Goal: Information Seeking & Learning: Learn about a topic

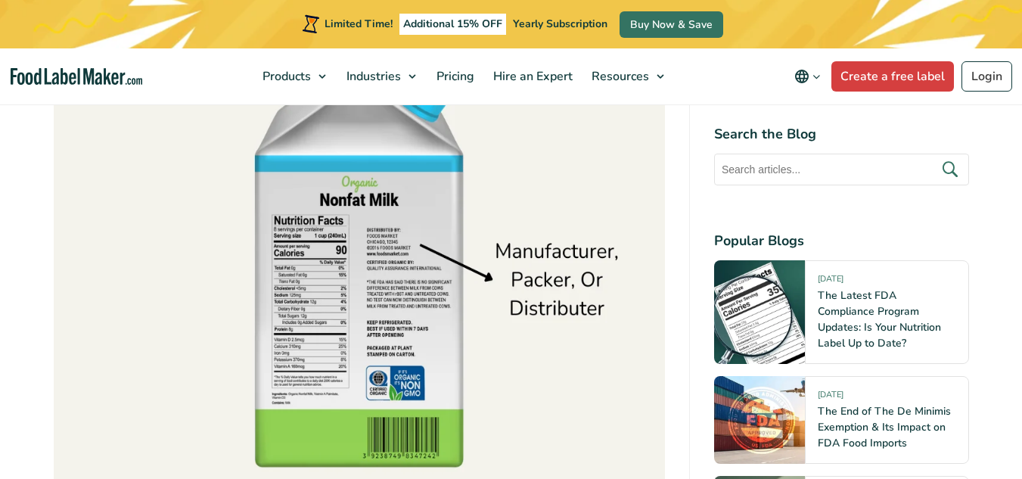
scroll to position [9573, 0]
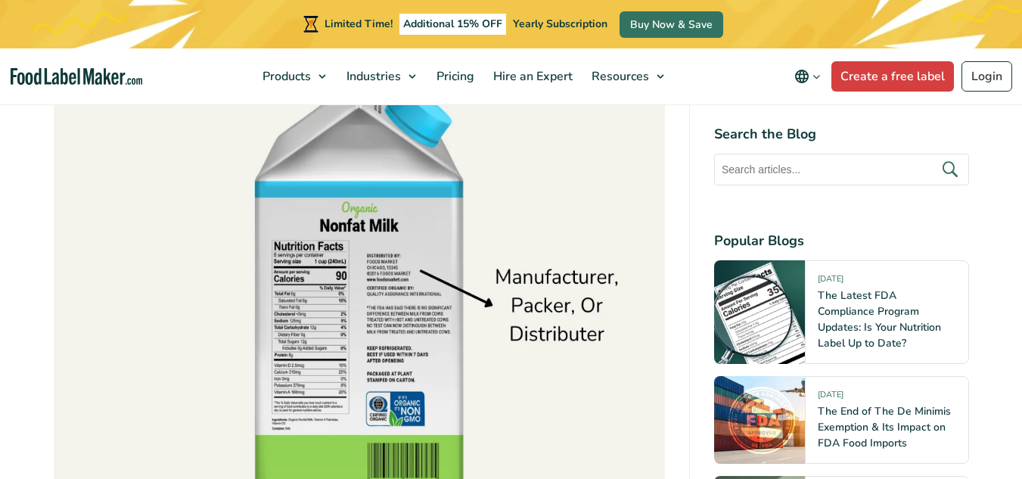
drag, startPoint x: 1027, startPoint y: 284, endPoint x: 1027, endPoint y: 304, distance: 20.4
click at [547, 231] on img at bounding box center [359, 269] width 611 height 476
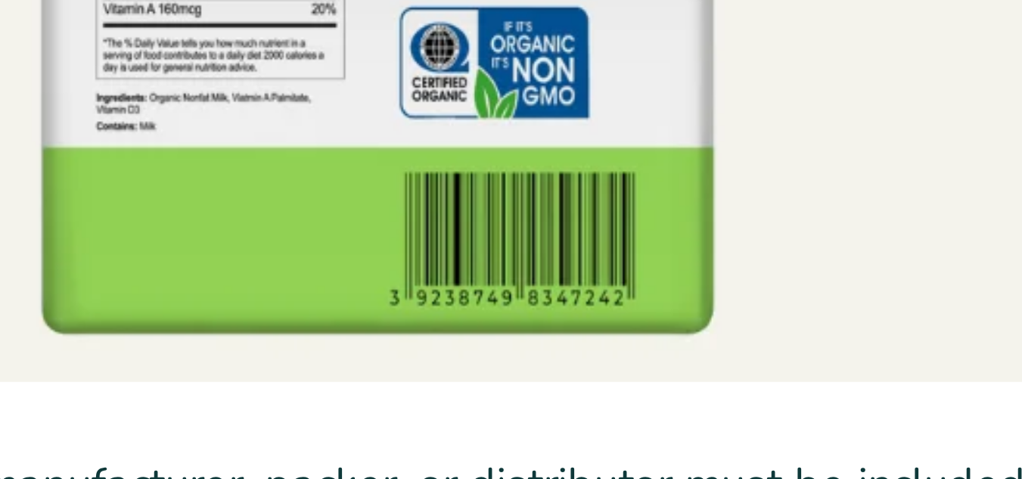
scroll to position [9631, 0]
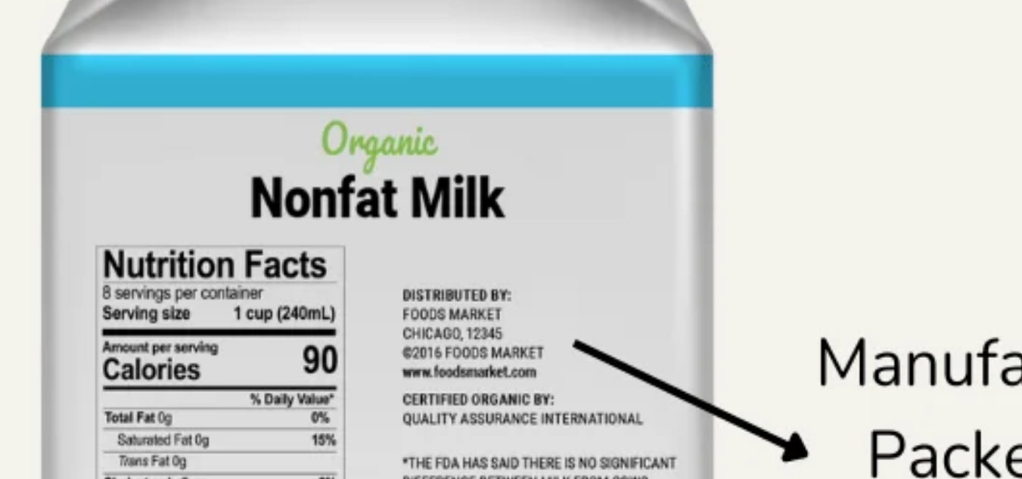
click at [389, 190] on img at bounding box center [359, 211] width 611 height 476
